Goal: Navigation & Orientation: Go to known website

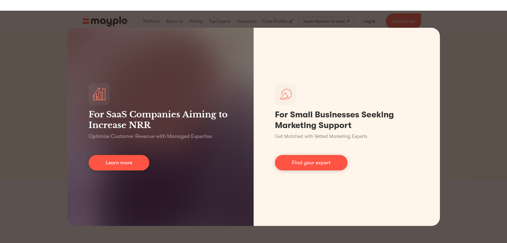
click at [455, 79] on div "For SaaS Companies Aiming to Increase NRR Optimize Customer Revenue with Manage…" at bounding box center [253, 127] width 507 height 232
click at [62, 54] on div "For SaaS Companies Aiming to Increase NRR Optimize Customer Revenue with Manage…" at bounding box center [253, 127] width 507 height 232
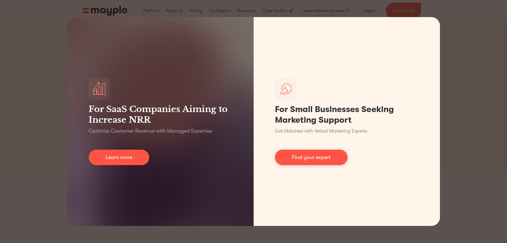
click at [435, 8] on div "For SaaS Companies Aiming to Increase NRR Optimize Customer Revenue with Manage…" at bounding box center [253, 121] width 507 height 243
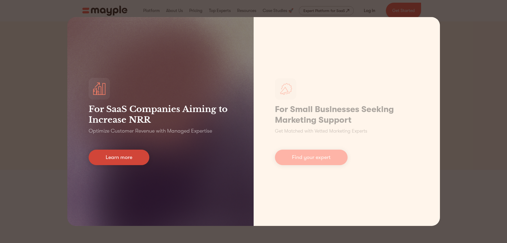
click at [120, 162] on link "Learn more" at bounding box center [119, 156] width 61 height 15
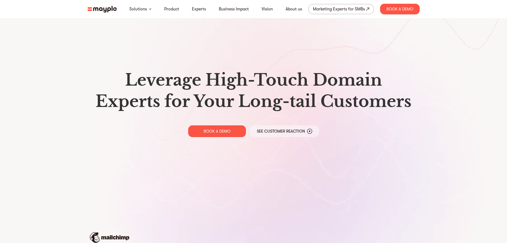
click at [108, 11] on img at bounding box center [102, 9] width 29 height 7
click at [107, 11] on img at bounding box center [102, 9] width 29 height 7
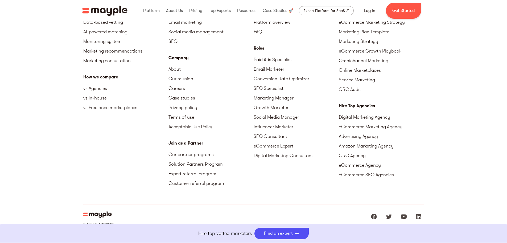
scroll to position [2417, 0]
